Goal: Information Seeking & Learning: Learn about a topic

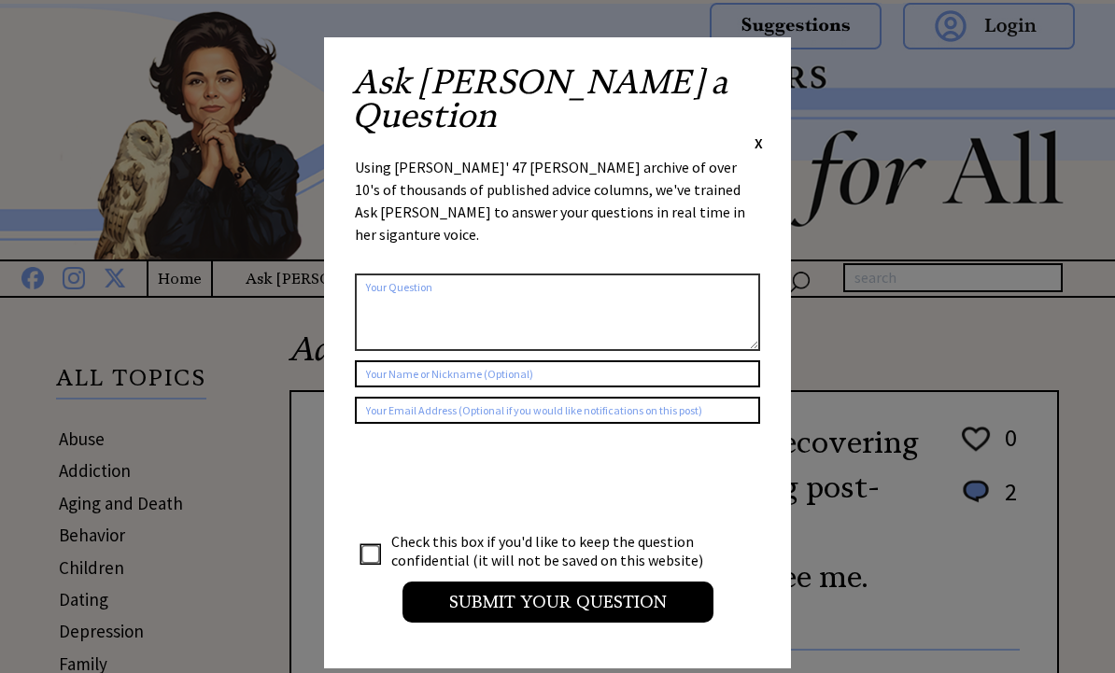
click at [753, 43] on div "Ask Ann a Question X Using Ann Landers' 47 vear archive of over 10's of thousan…" at bounding box center [557, 352] width 467 height 631
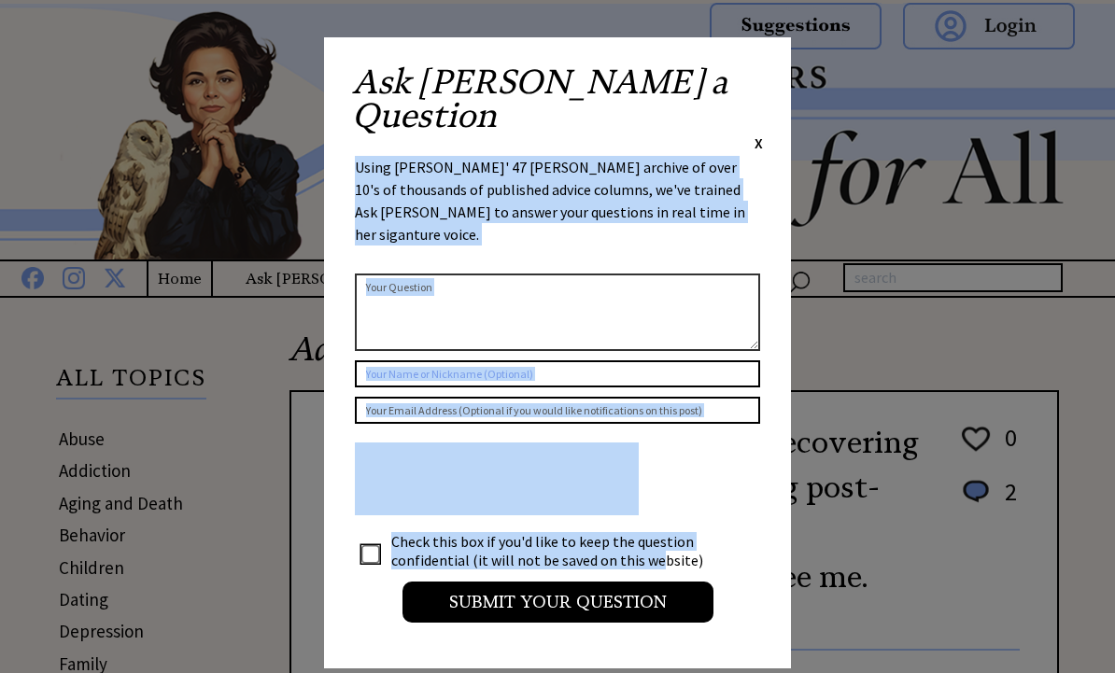
click at [742, 66] on div "Ask Ann a Question X" at bounding box center [557, 109] width 411 height 88
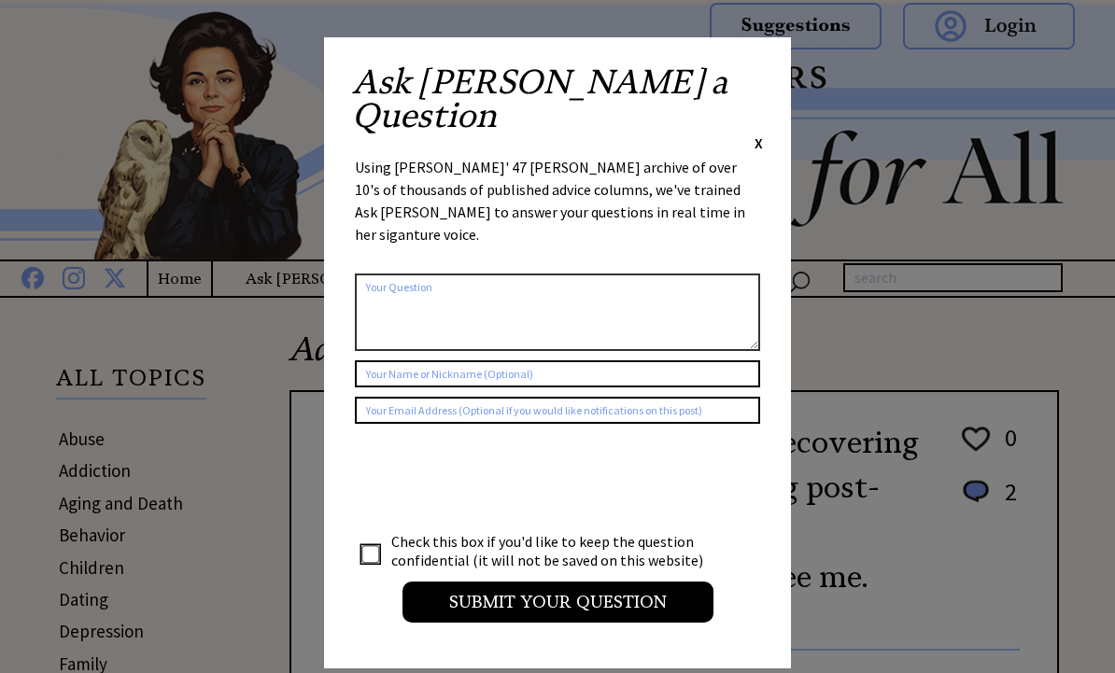
click at [748, 74] on div "Ask Ann a Question X" at bounding box center [557, 109] width 411 height 88
click at [760, 133] on span "X" at bounding box center [758, 142] width 8 height 19
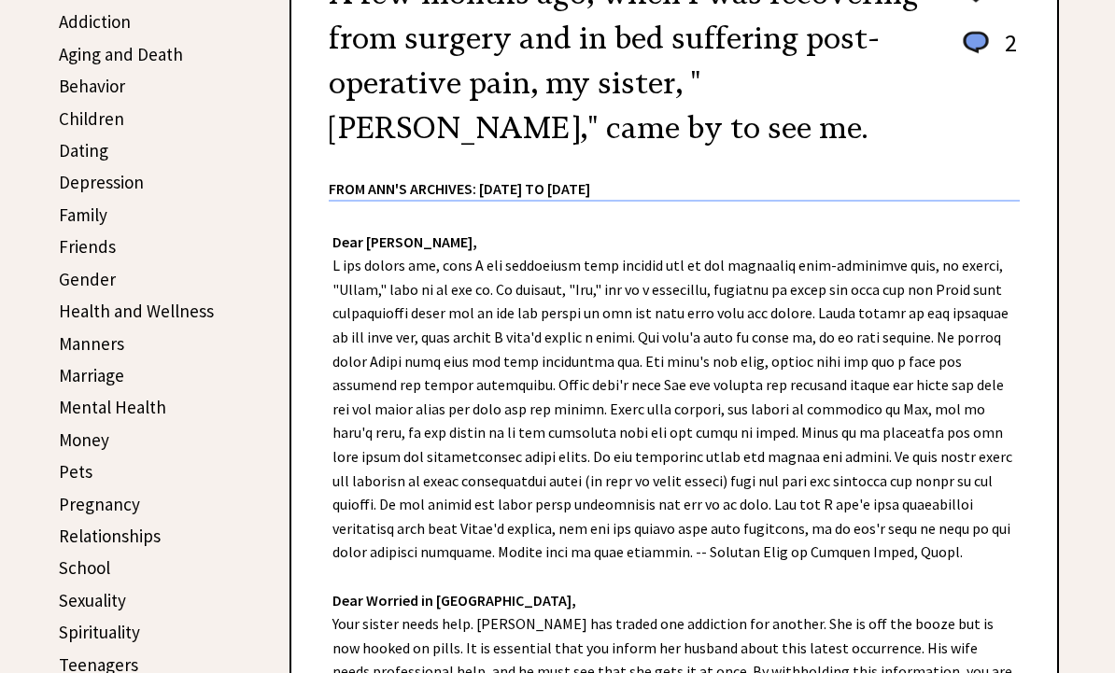
scroll to position [495, 0]
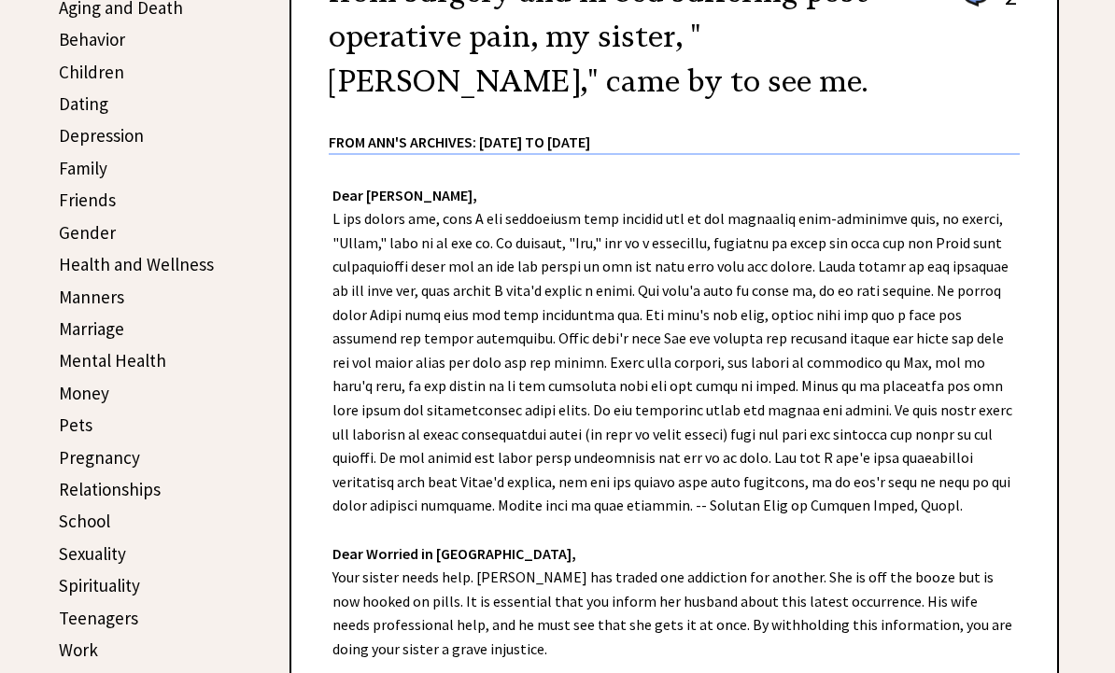
click at [97, 388] on link "Money" at bounding box center [84, 394] width 50 height 22
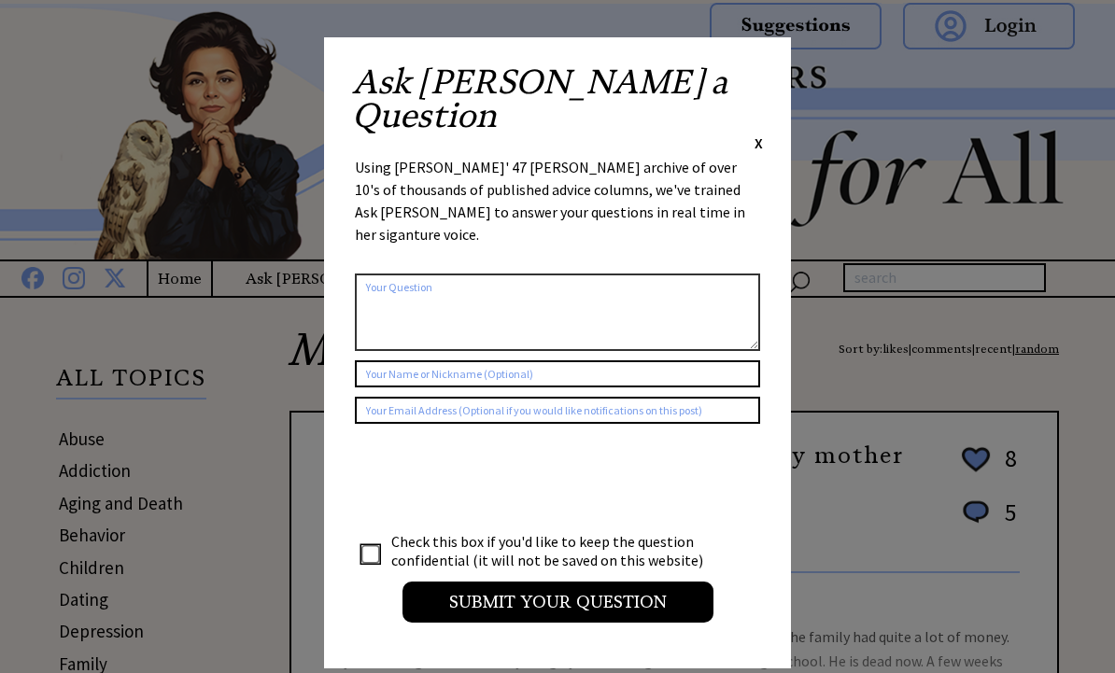
click at [738, 71] on div "Ask [PERSON_NAME] a Question X" at bounding box center [557, 109] width 411 height 88
click at [761, 133] on span "X" at bounding box center [758, 142] width 8 height 19
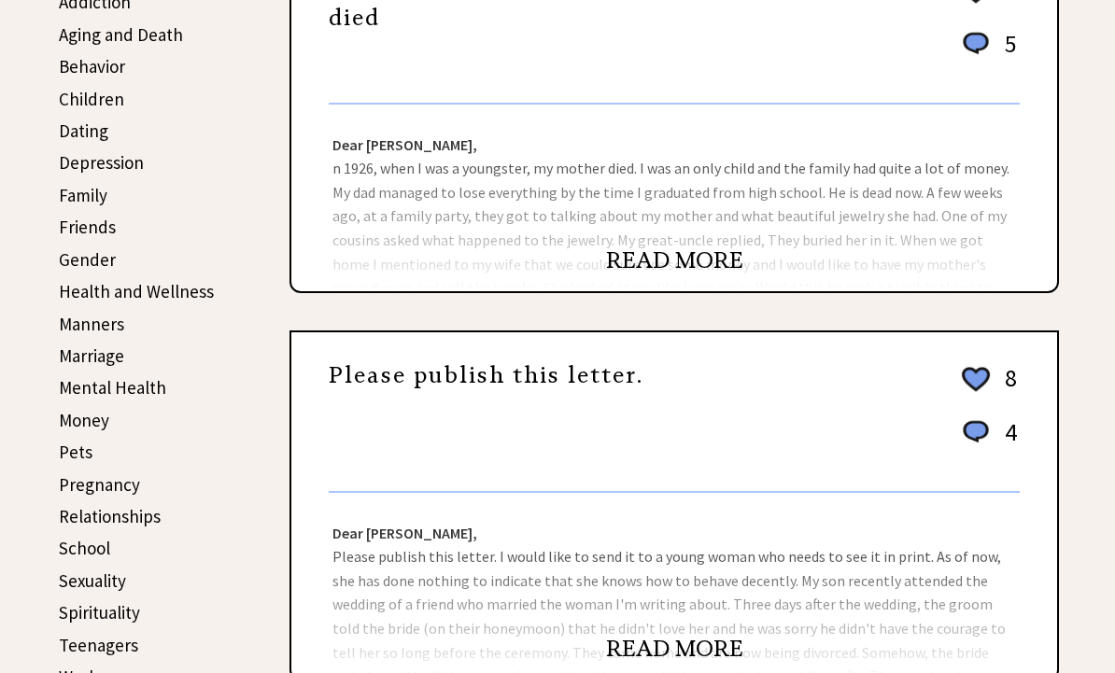
scroll to position [469, 0]
click at [661, 258] on link "READ MORE" at bounding box center [674, 260] width 137 height 28
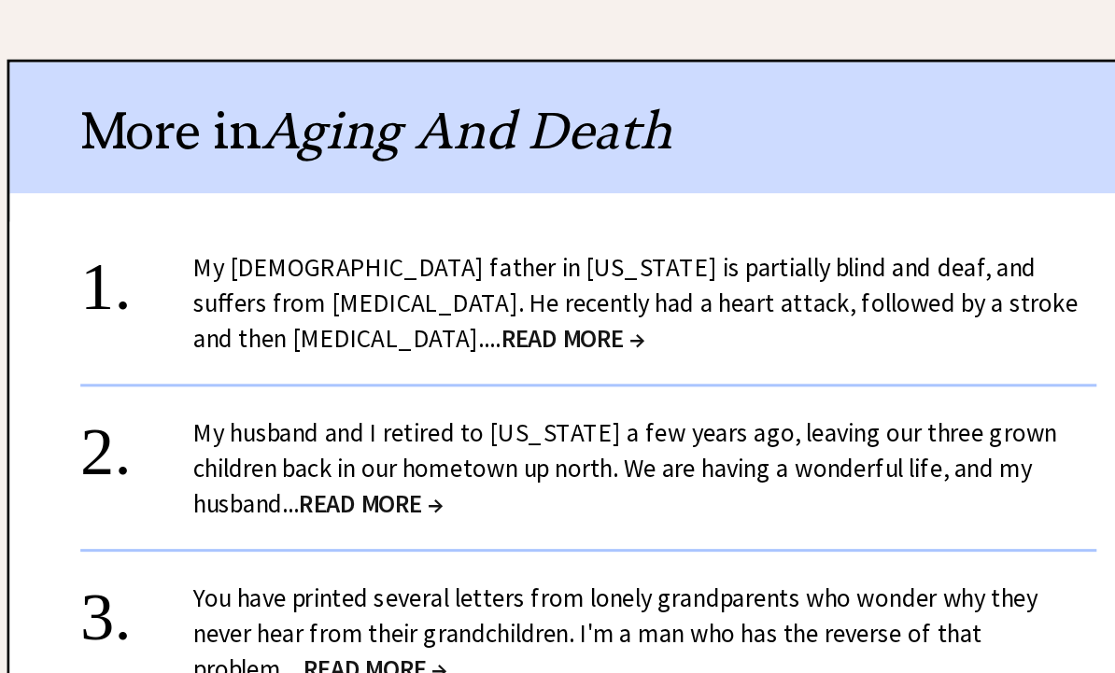
scroll to position [1101, 0]
click at [616, 400] on span "READ MORE →" at bounding box center [663, 410] width 95 height 21
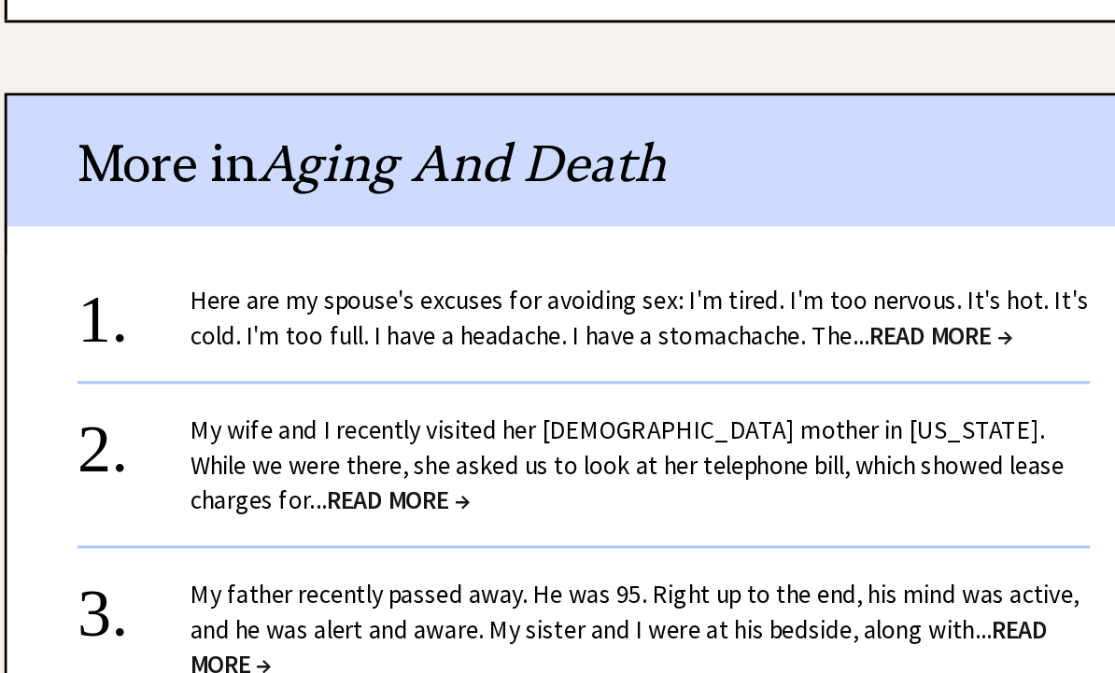
scroll to position [1180, 0]
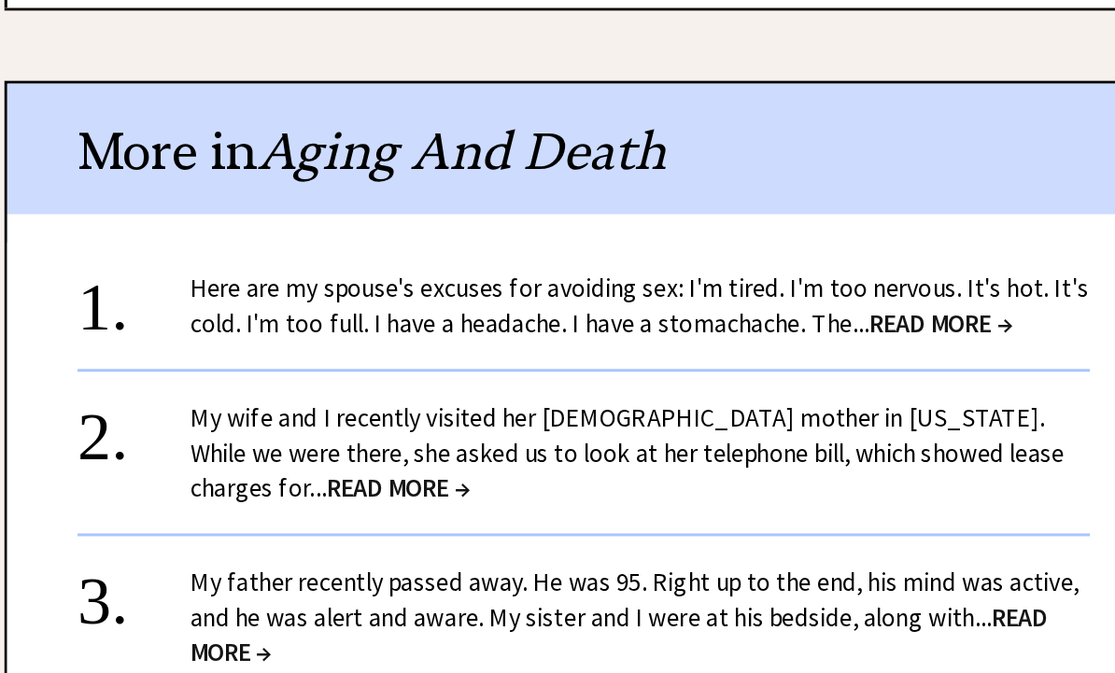
click at [549, 362] on center "+ View More" at bounding box center [674, 635] width 672 height 547
click at [596, 362] on center "+ View More" at bounding box center [674, 635] width 672 height 547
click at [863, 388] on span "READ MORE →" at bounding box center [910, 398] width 95 height 21
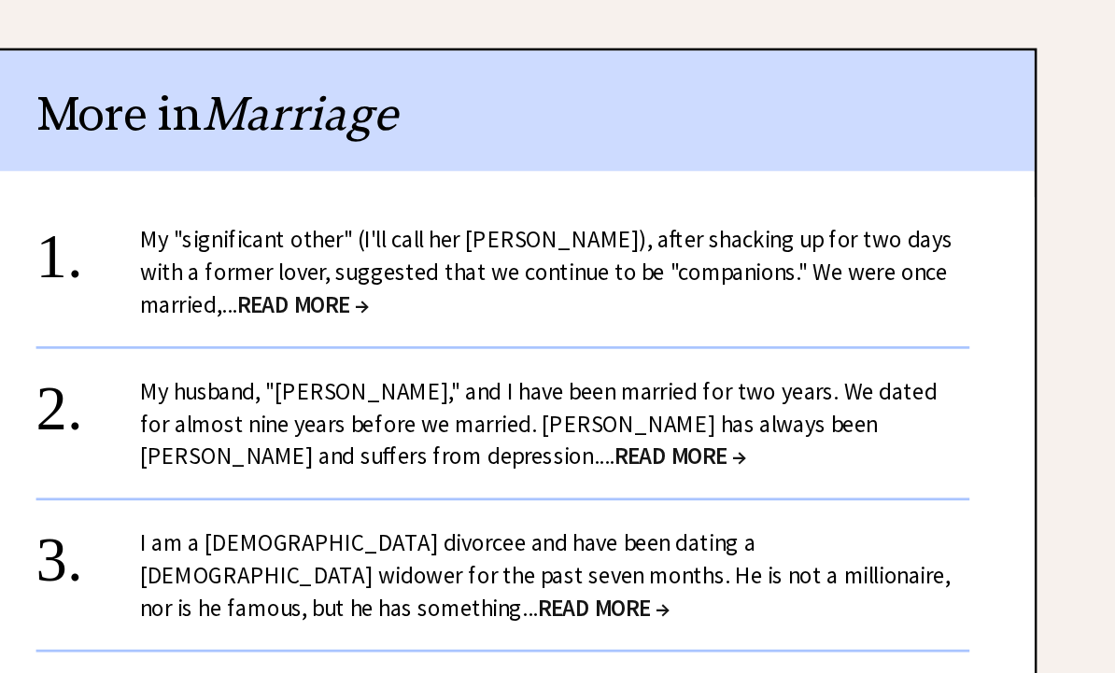
scroll to position [1619, 0]
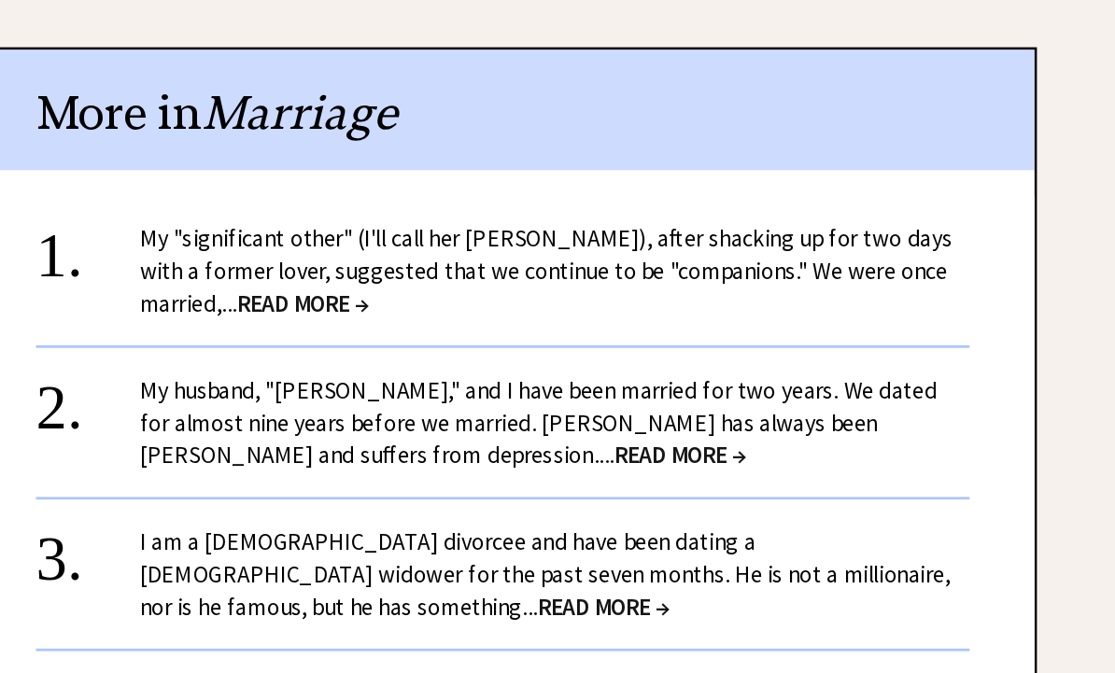
click at [483, 351] on span "READ MORE →" at bounding box center [530, 361] width 95 height 21
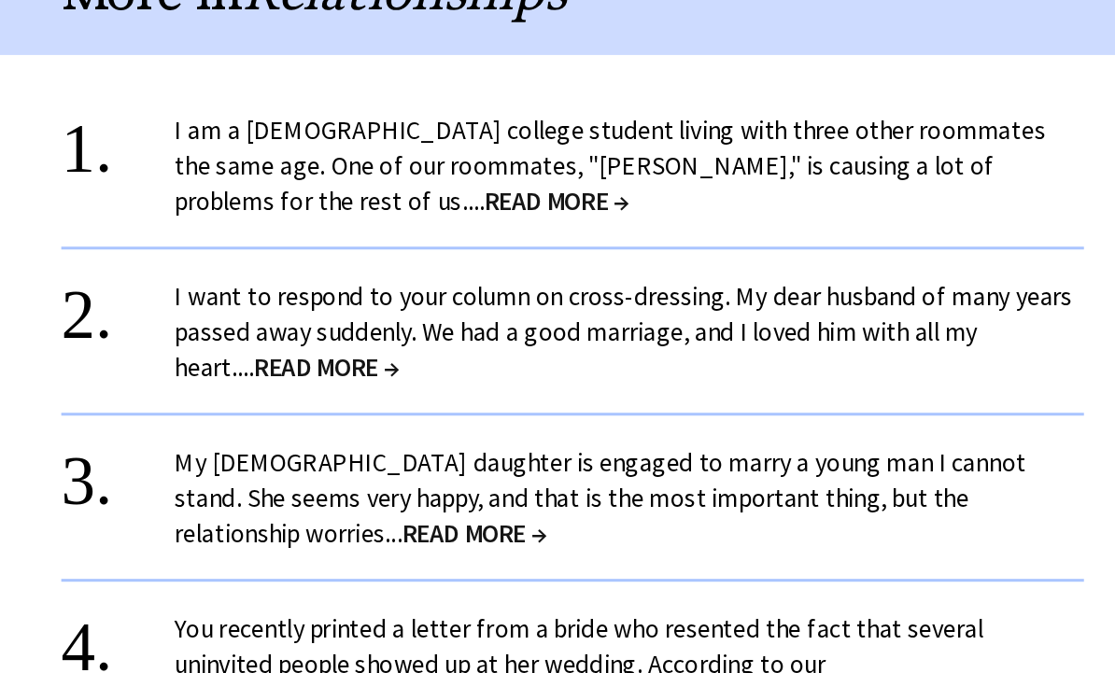
scroll to position [1747, 0]
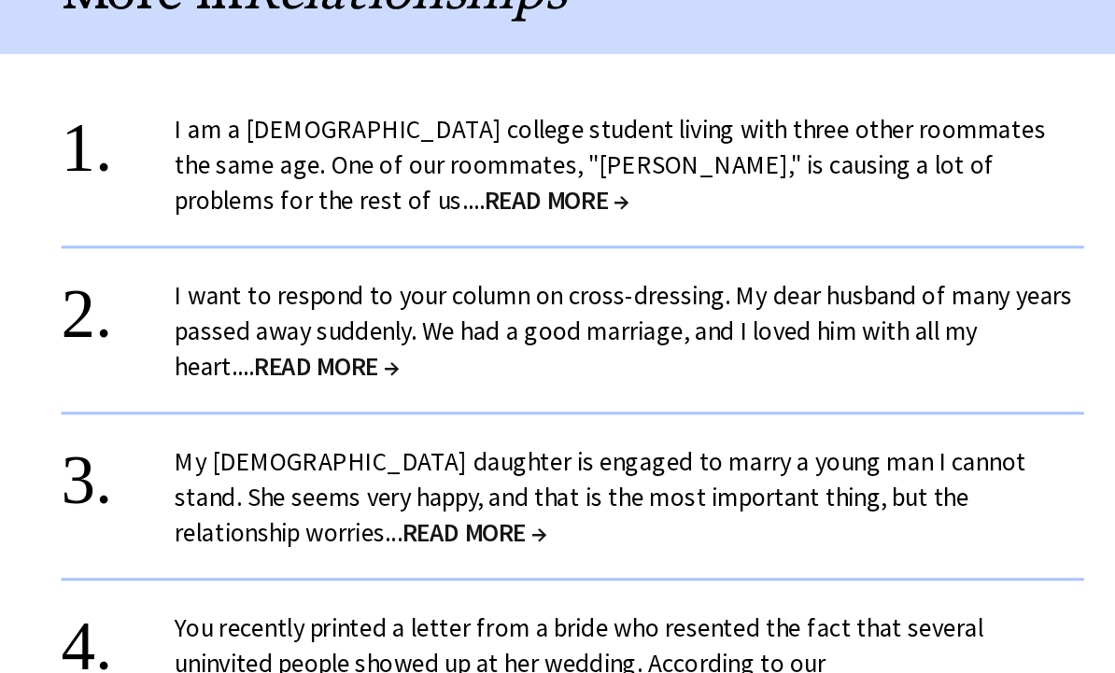
click at [687, 310] on span "READ MORE →" at bounding box center [663, 320] width 95 height 21
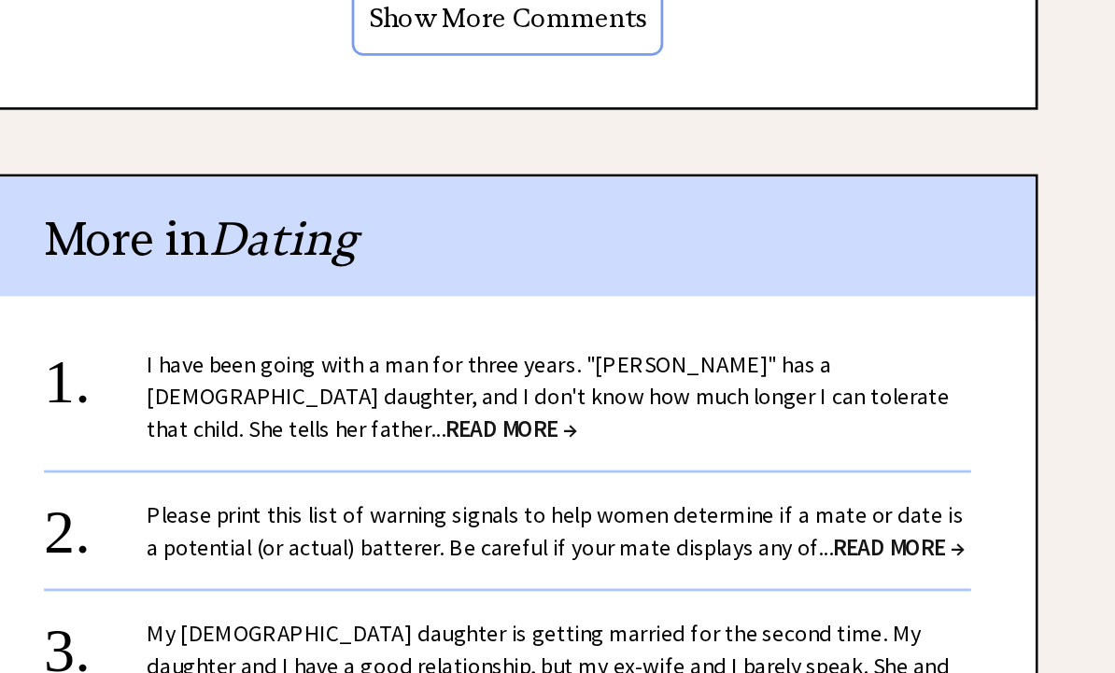
scroll to position [1650, 0]
click at [640, 440] on span "READ MORE →" at bounding box center [676, 450] width 95 height 21
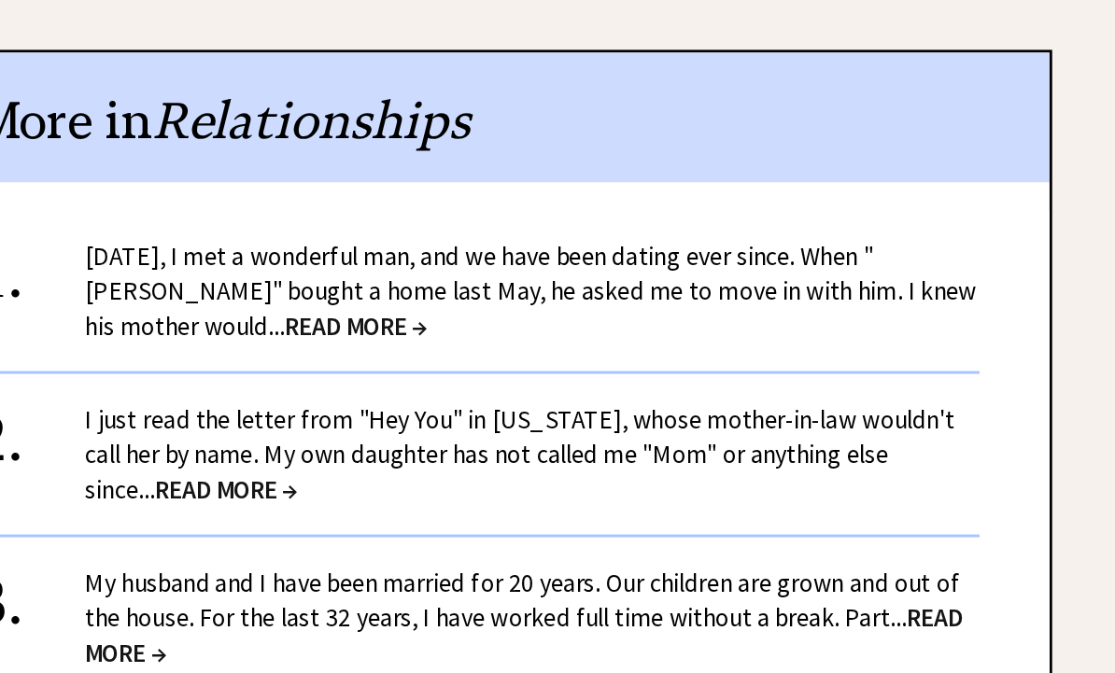
scroll to position [1680, 0]
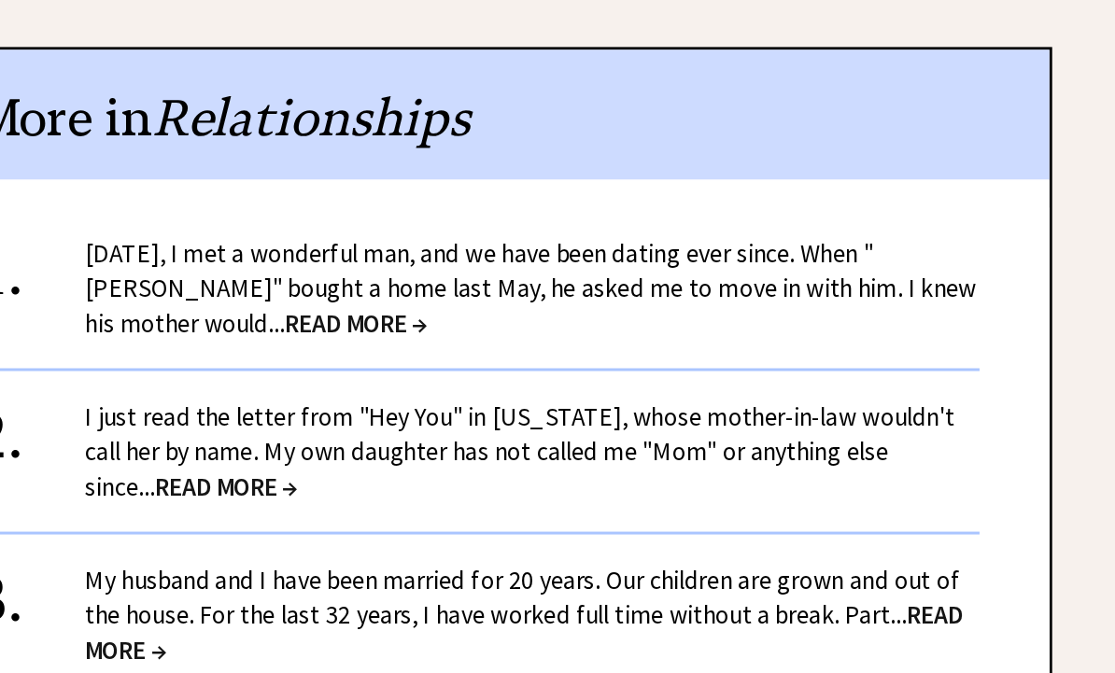
click at [546, 386] on span "READ MORE →" at bounding box center [593, 396] width 95 height 21
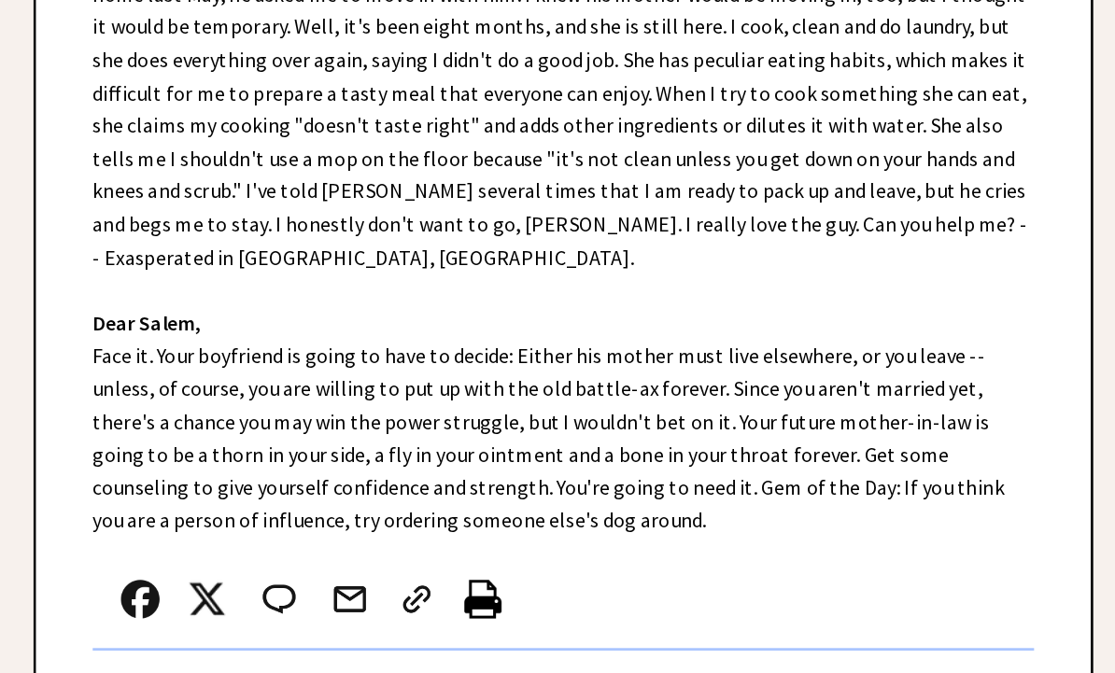
scroll to position [538, 0]
